Goal: Transaction & Acquisition: Purchase product/service

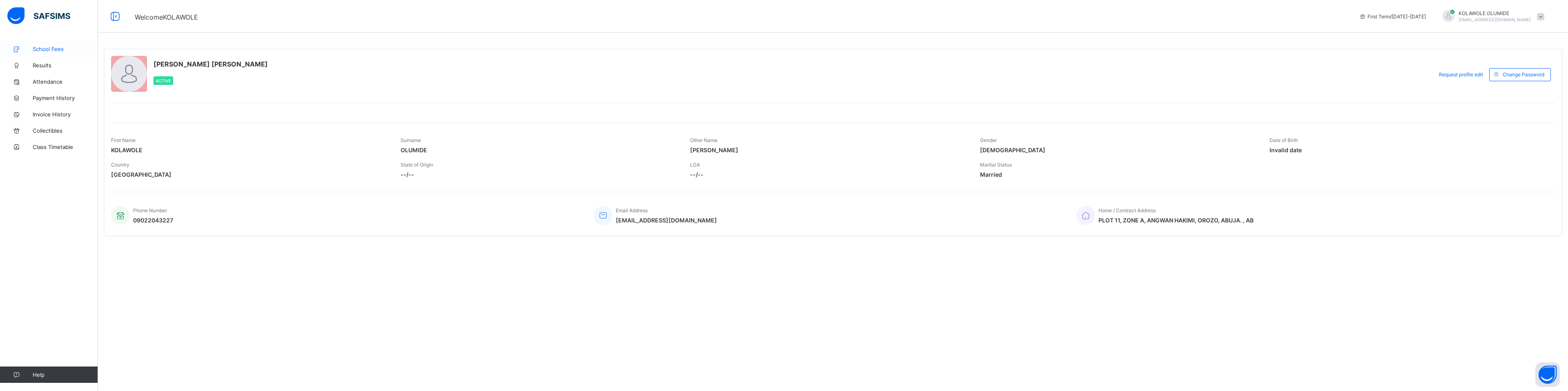
click at [49, 48] on span "School Fees" at bounding box center [65, 49] width 65 height 7
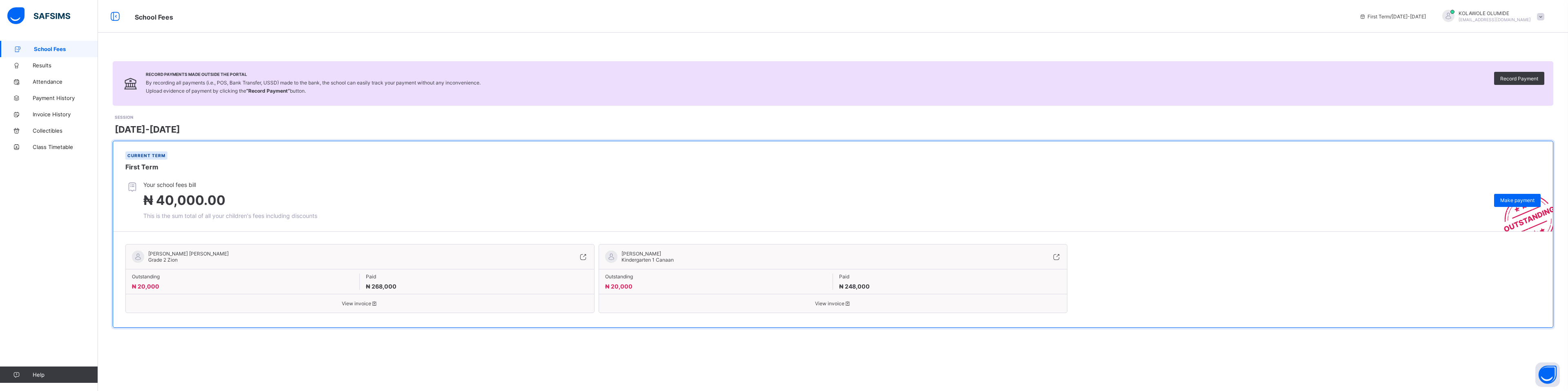
click at [416, 256] on div "[PERSON_NAME] [PERSON_NAME] Grade 2 Zion" at bounding box center [314, 257] width 365 height 12
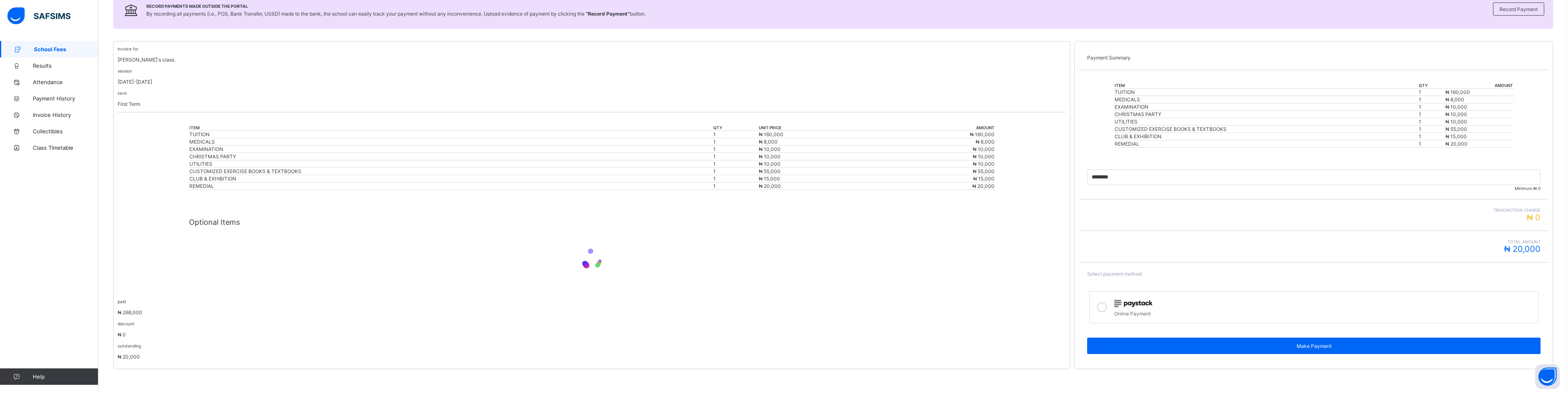
scroll to position [125, 0]
click at [1107, 308] on icon at bounding box center [1102, 306] width 10 height 10
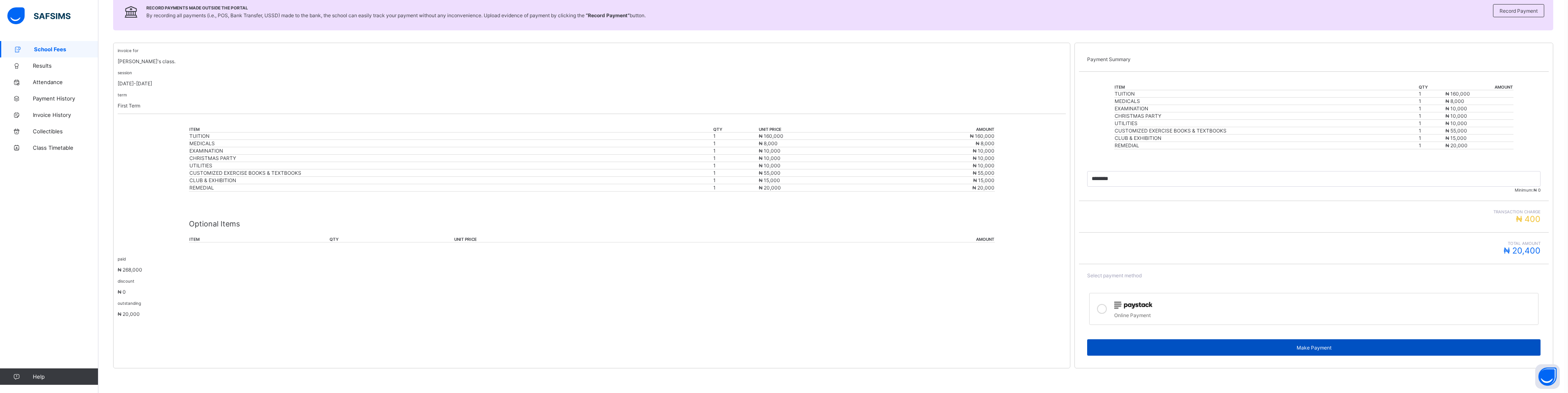
scroll to position [122, 0]
click at [1178, 347] on span "Make Payment" at bounding box center [1314, 348] width 441 height 6
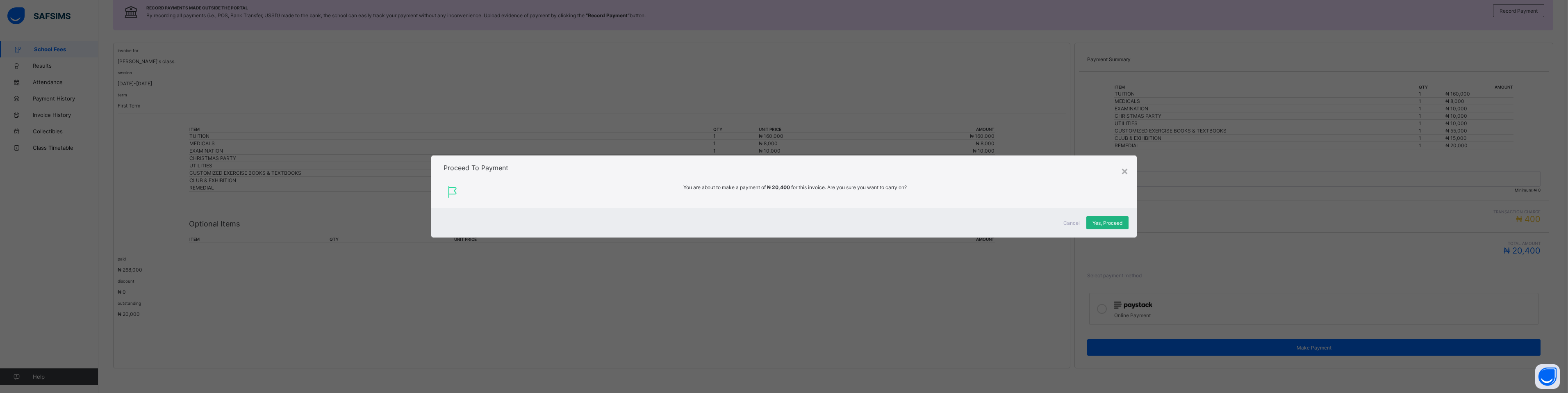
click at [1095, 224] on span "Yes, Proceed" at bounding box center [1107, 223] width 30 height 6
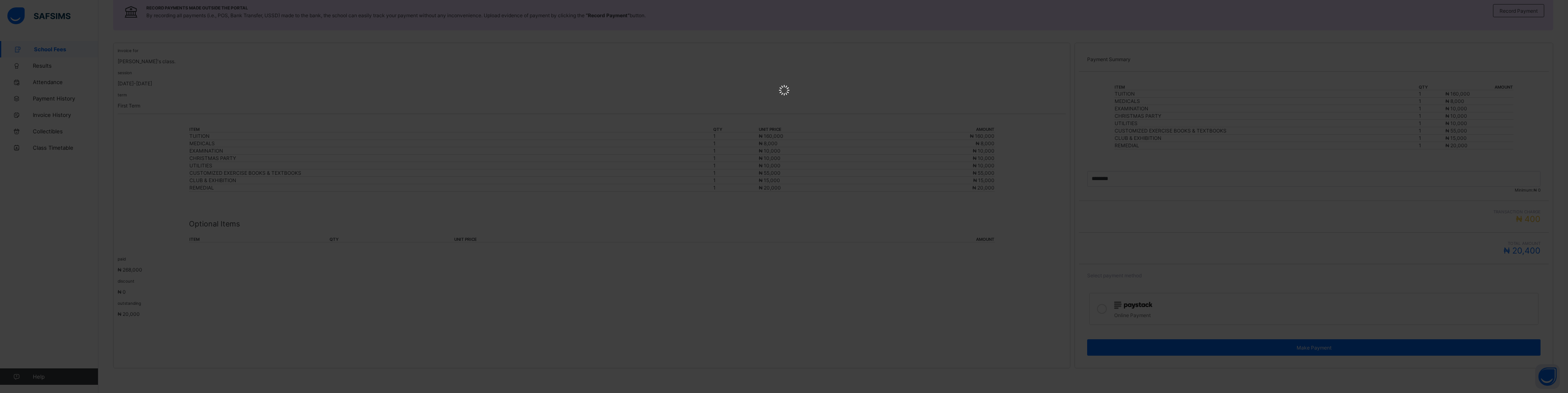
scroll to position [0, 0]
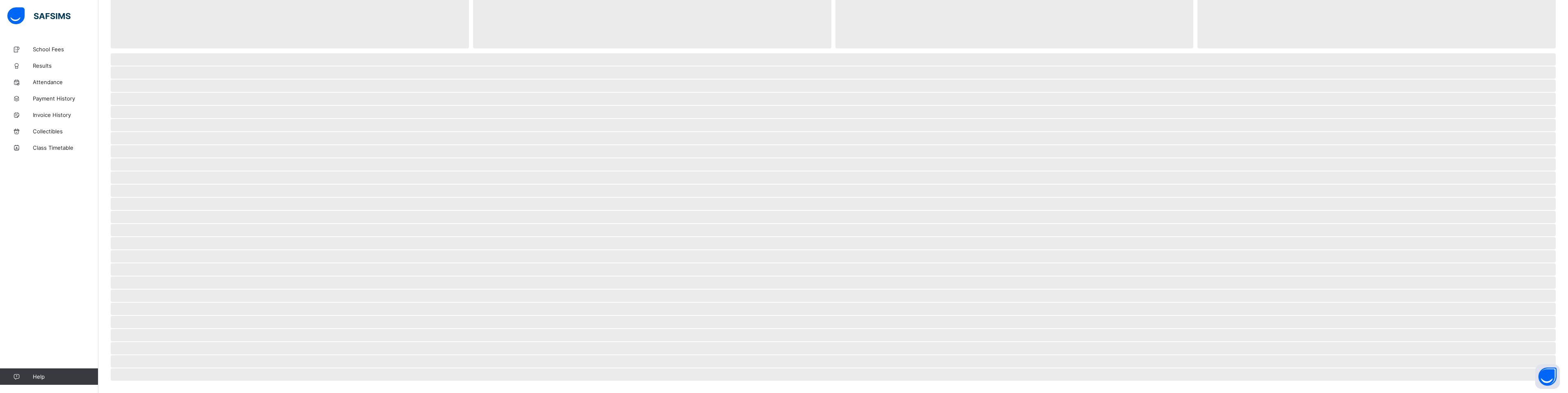
scroll to position [83, 0]
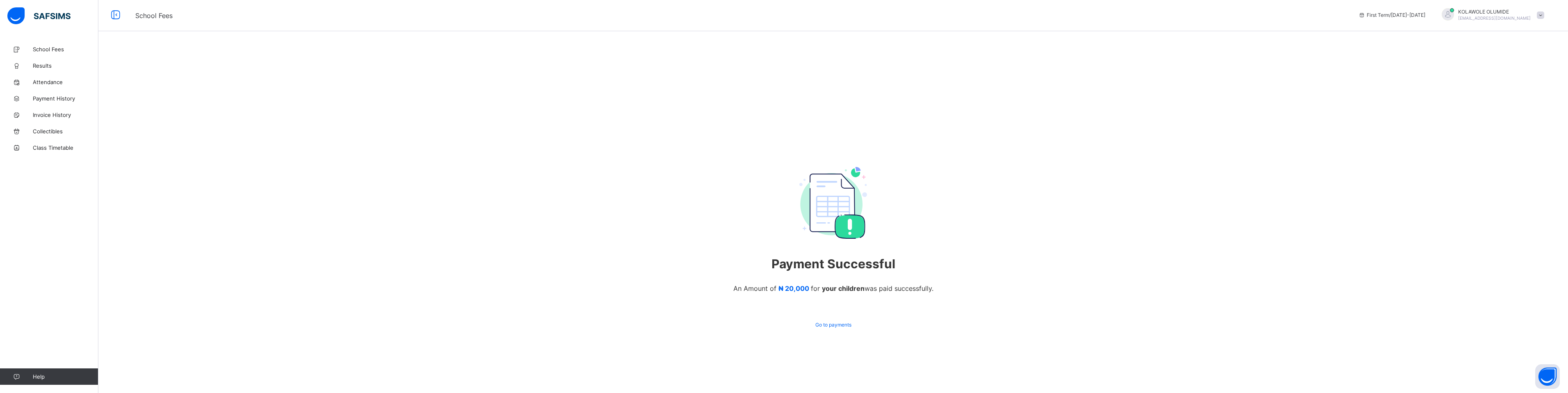
scroll to position [68, 0]
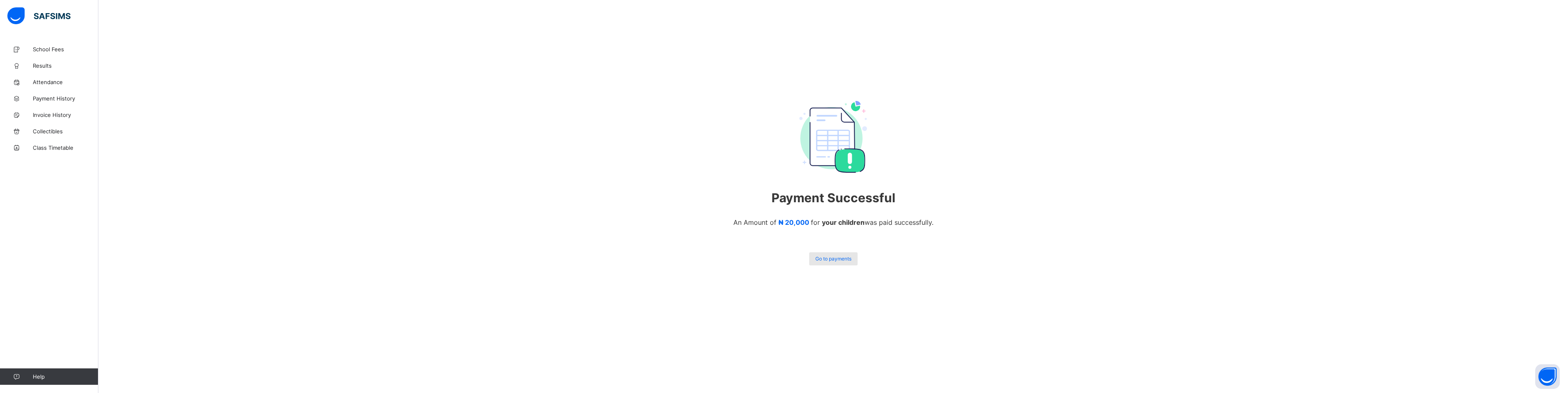
click at [838, 261] on span "Go to payments" at bounding box center [833, 259] width 36 height 6
